Goal: Task Accomplishment & Management: Complete application form

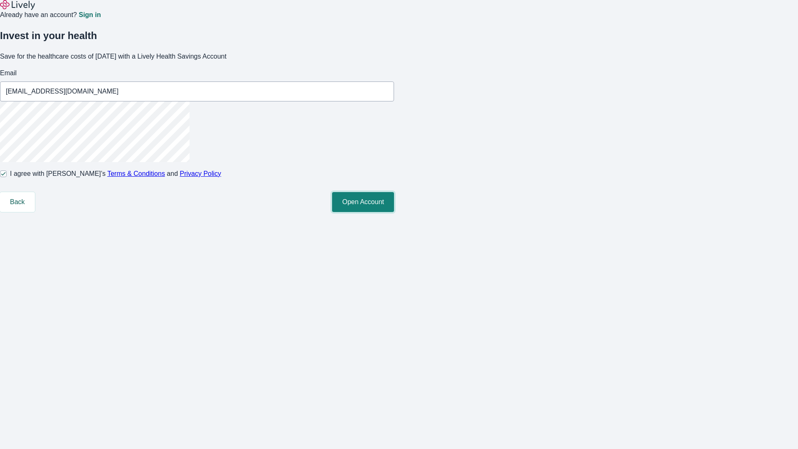
click at [394, 212] on button "Open Account" at bounding box center [363, 202] width 62 height 20
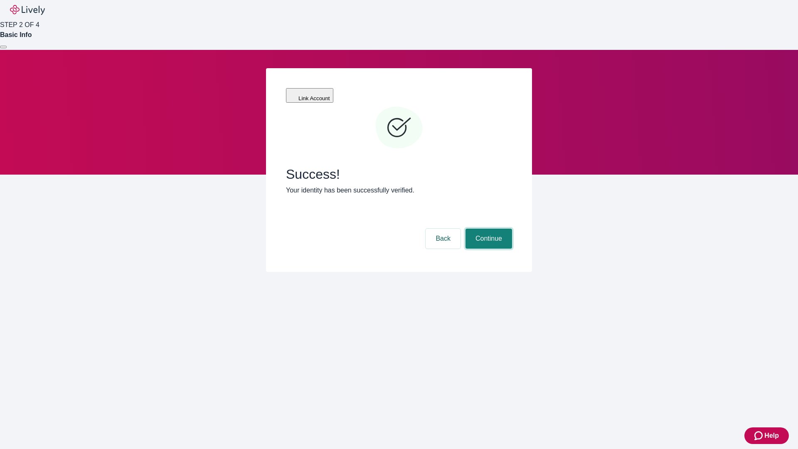
click at [487, 229] on button "Continue" at bounding box center [488, 239] width 47 height 20
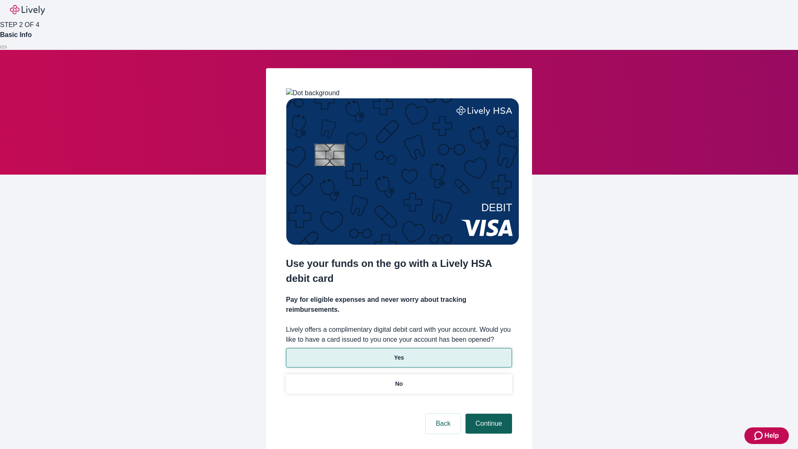
click at [398, 353] on p "Yes" at bounding box center [399, 357] width 10 height 9
click at [487, 413] on button "Continue" at bounding box center [488, 423] width 47 height 20
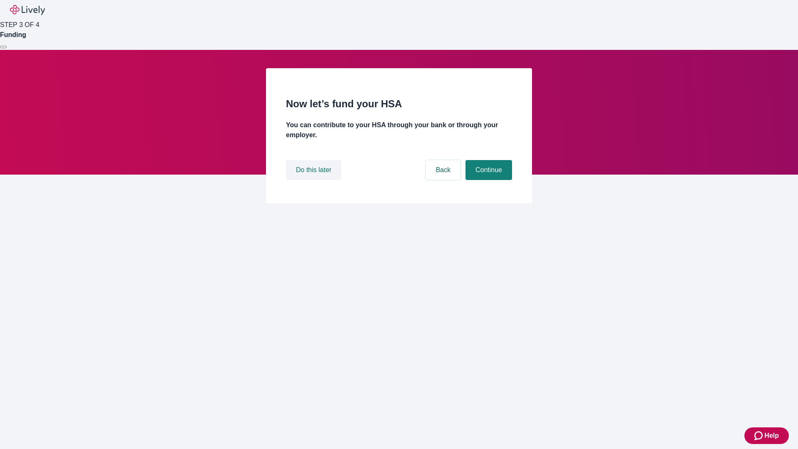
click at [315, 180] on button "Do this later" at bounding box center [313, 170] width 55 height 20
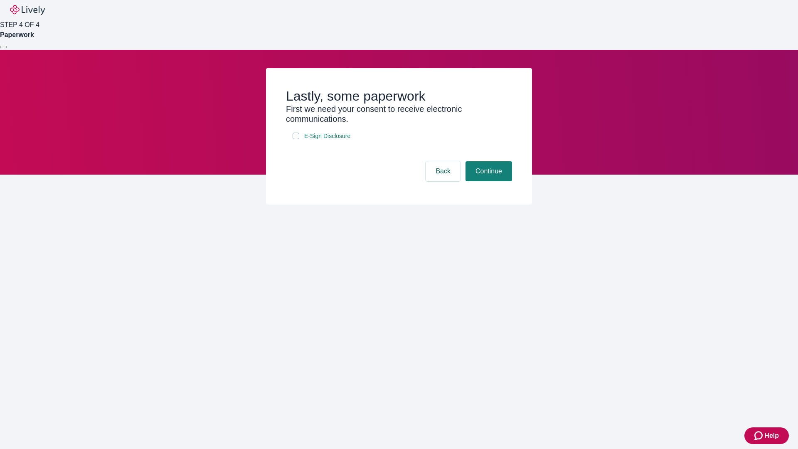
click at [296, 139] on input "E-Sign Disclosure" at bounding box center [296, 136] width 7 height 7
checkbox input "true"
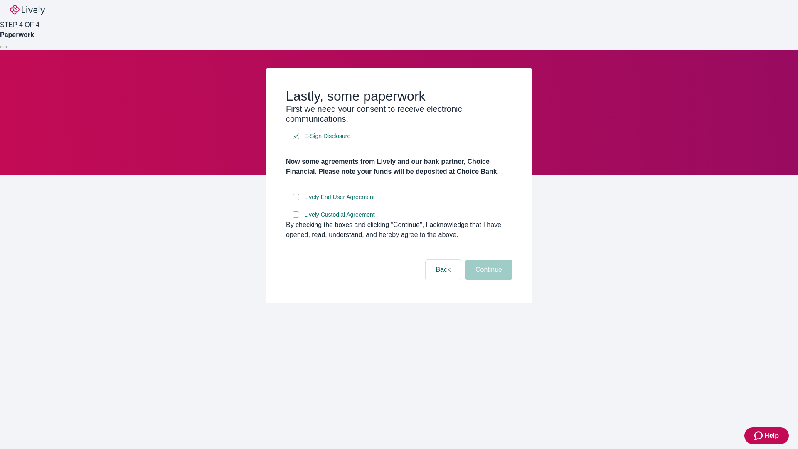
click at [296, 200] on input "Lively End User Agreement" at bounding box center [296, 197] width 7 height 7
checkbox input "true"
click at [296, 218] on input "Lively Custodial Agreement" at bounding box center [296, 214] width 7 height 7
checkbox input "true"
click at [487, 280] on button "Continue" at bounding box center [488, 270] width 47 height 20
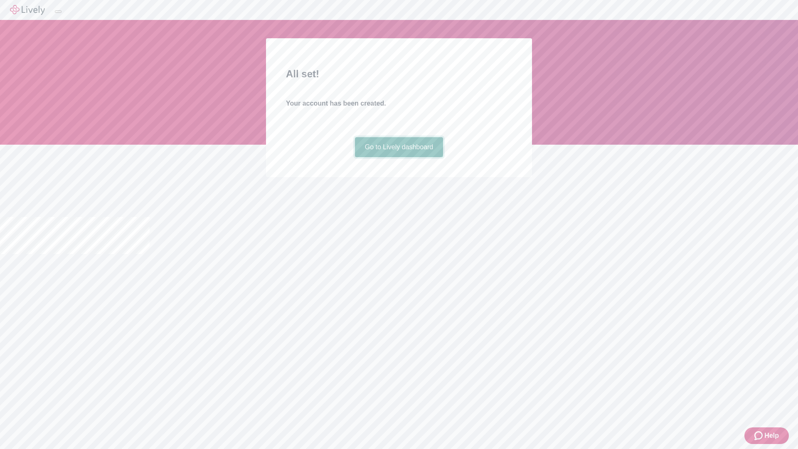
click at [398, 157] on link "Go to Lively dashboard" at bounding box center [399, 147] width 89 height 20
